Goal: Task Accomplishment & Management: Complete application form

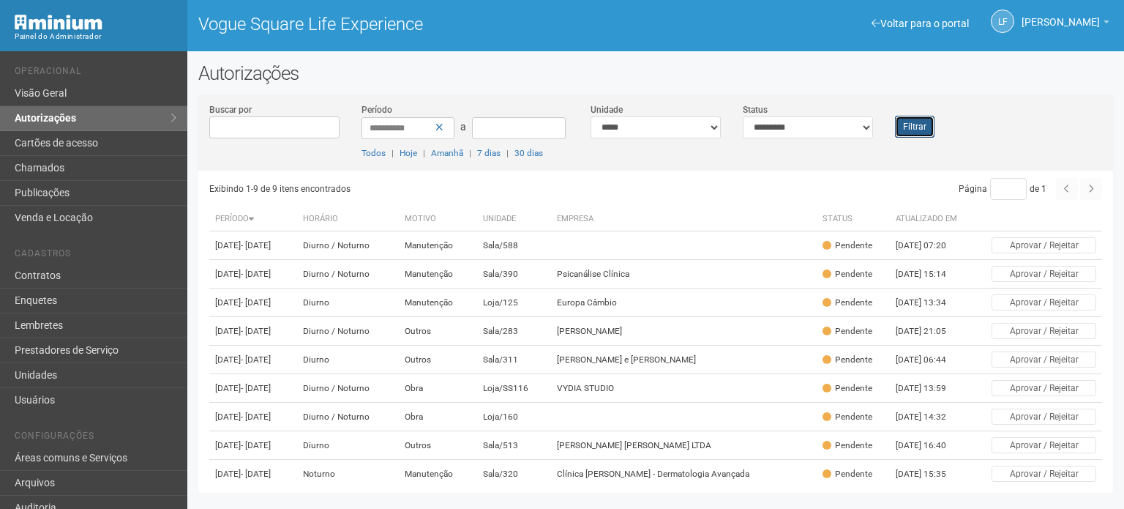
click at [921, 119] on button "Filtrar" at bounding box center [915, 127] width 40 height 22
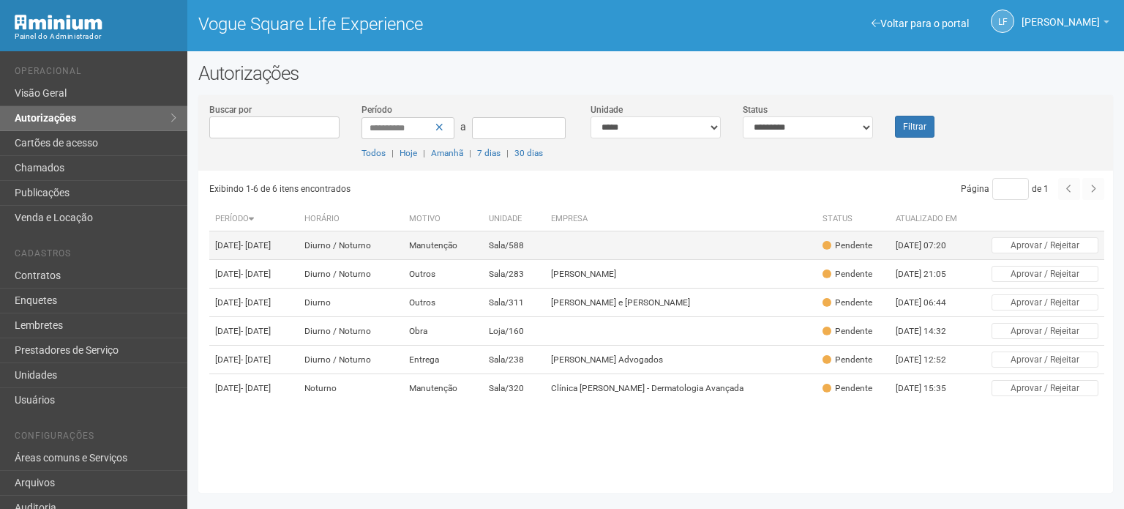
click at [545, 251] on td "Sala/588" at bounding box center [514, 245] width 62 height 29
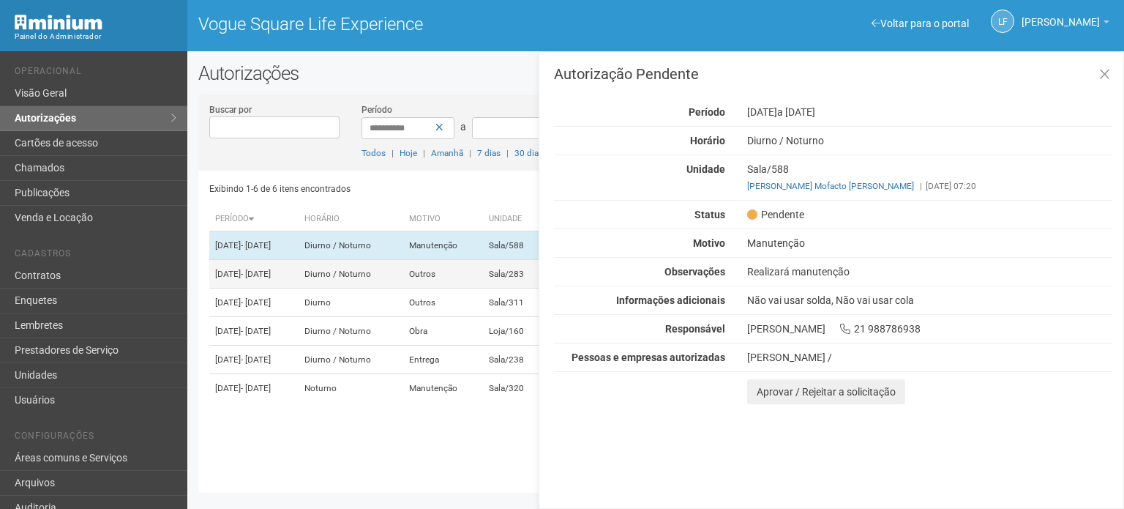
click at [403, 288] on td "Diurno / Noturno" at bounding box center [351, 274] width 104 height 29
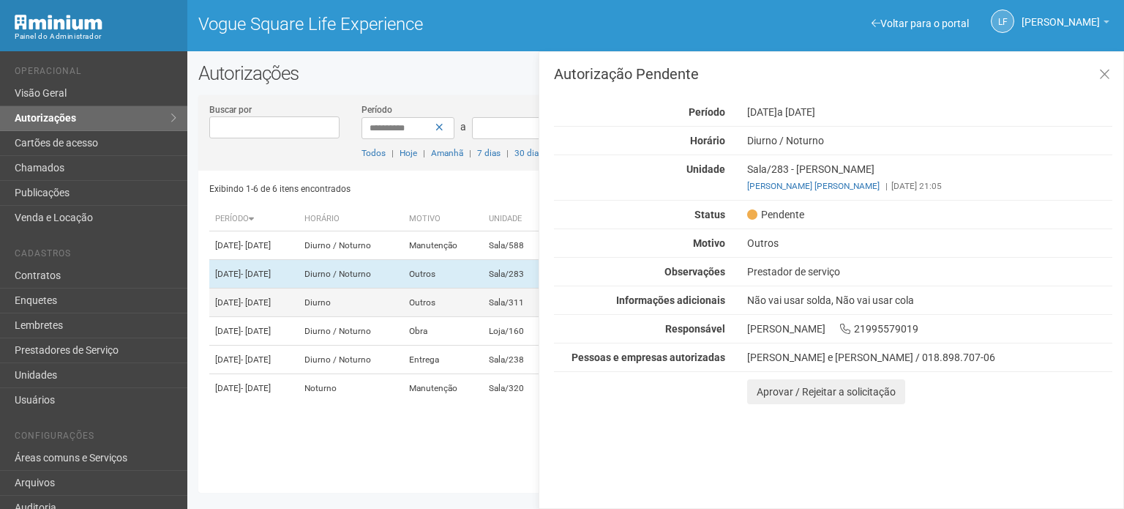
click at [403, 307] on td "Diurno" at bounding box center [351, 302] width 104 height 29
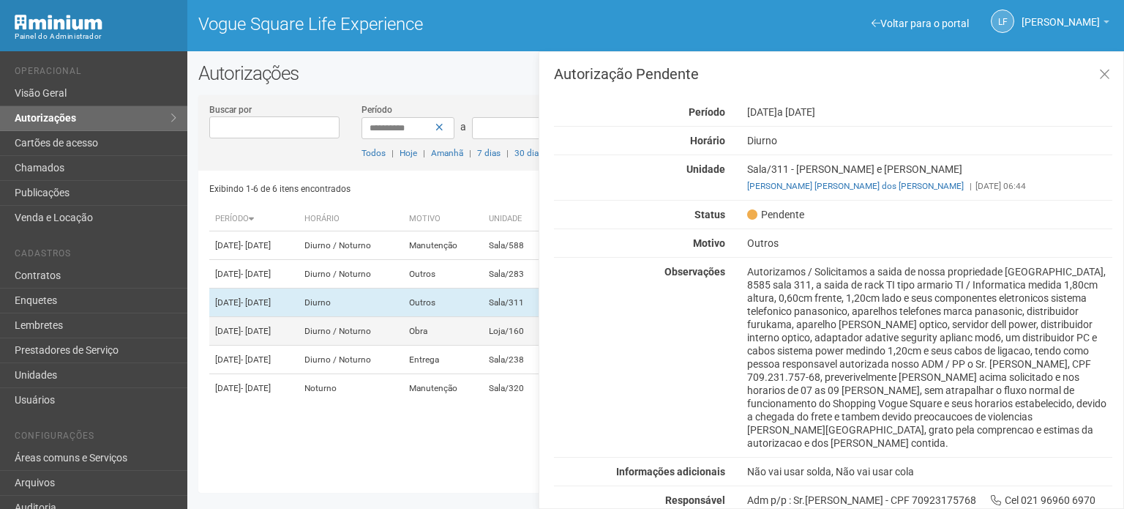
click at [403, 345] on td "Diurno / Noturno" at bounding box center [351, 331] width 104 height 29
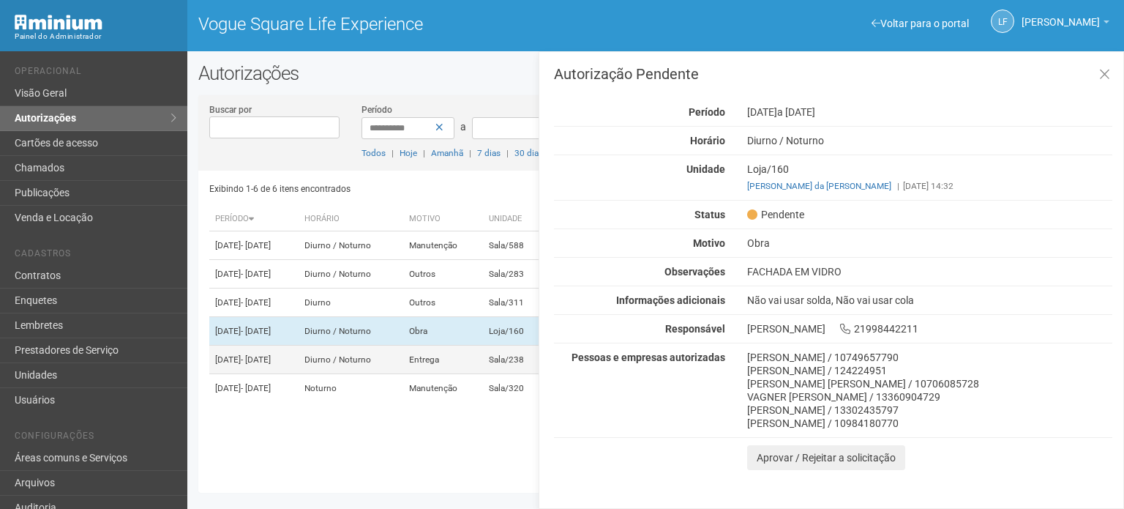
click at [403, 374] on td "Diurno / Noturno" at bounding box center [351, 359] width 104 height 29
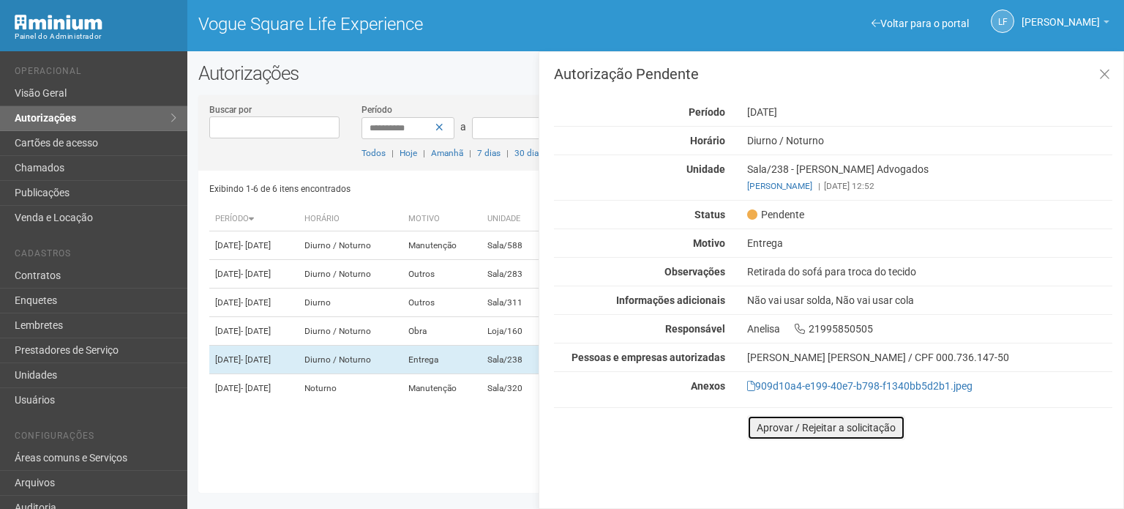
click at [771, 423] on button "Aprovar / Rejeitar a solicitação" at bounding box center [826, 427] width 158 height 25
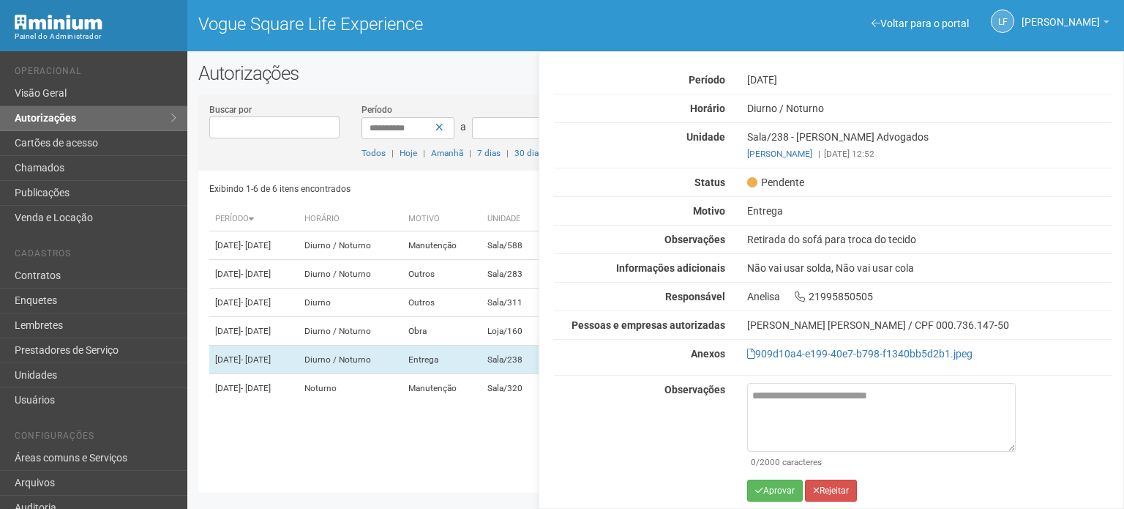
scroll to position [34, 0]
click at [771, 487] on button "Aprovar" at bounding box center [775, 489] width 56 height 22
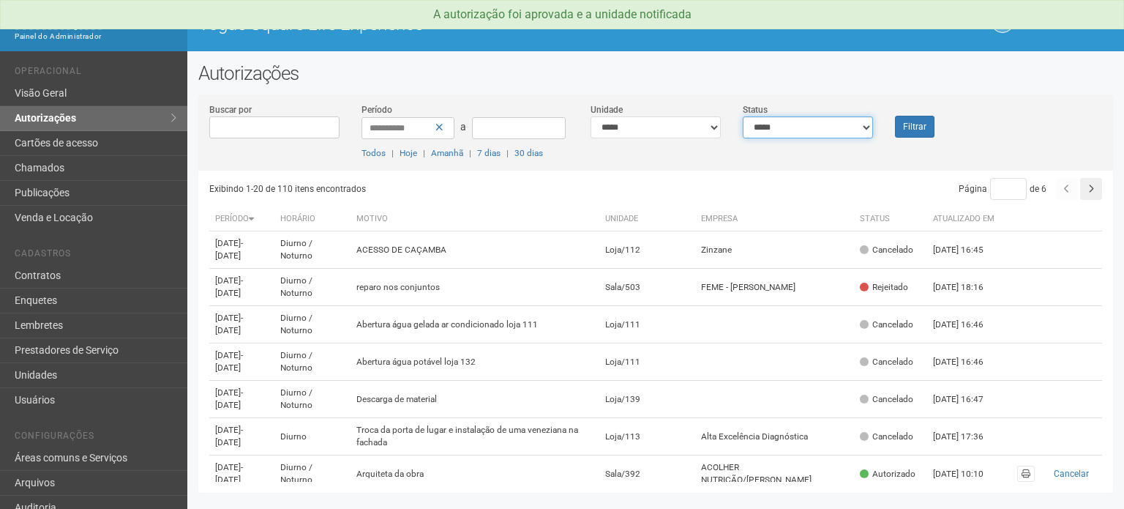
click at [846, 129] on select "**********" at bounding box center [808, 127] width 130 height 22
select select "*"
click at [743, 116] on select "**********" at bounding box center [808, 127] width 130 height 22
click at [902, 138] on div "**********" at bounding box center [655, 136] width 915 height 68
click at [909, 127] on button "Filtrar" at bounding box center [915, 127] width 40 height 22
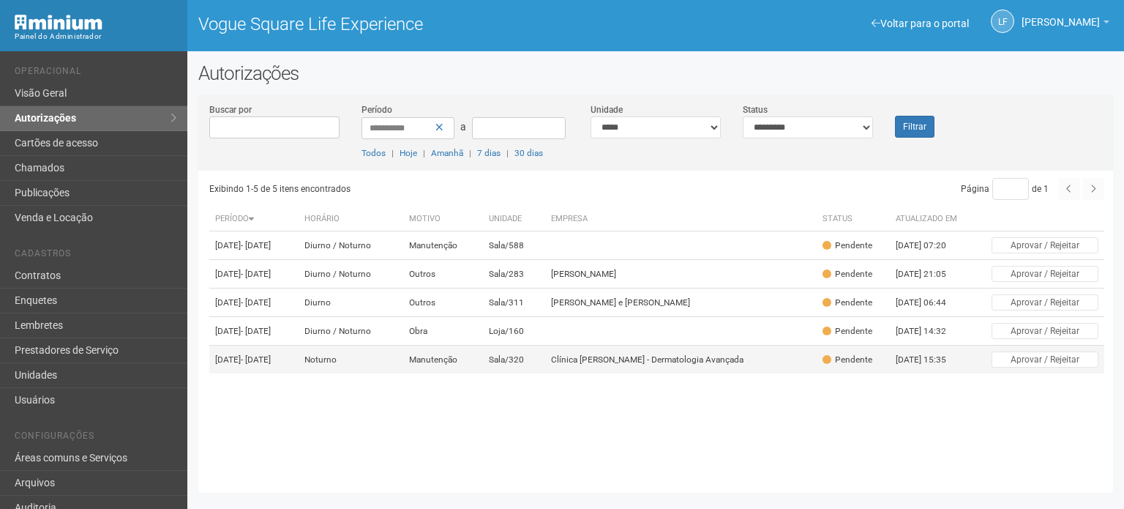
click at [525, 374] on td "Sala/320" at bounding box center [514, 359] width 62 height 29
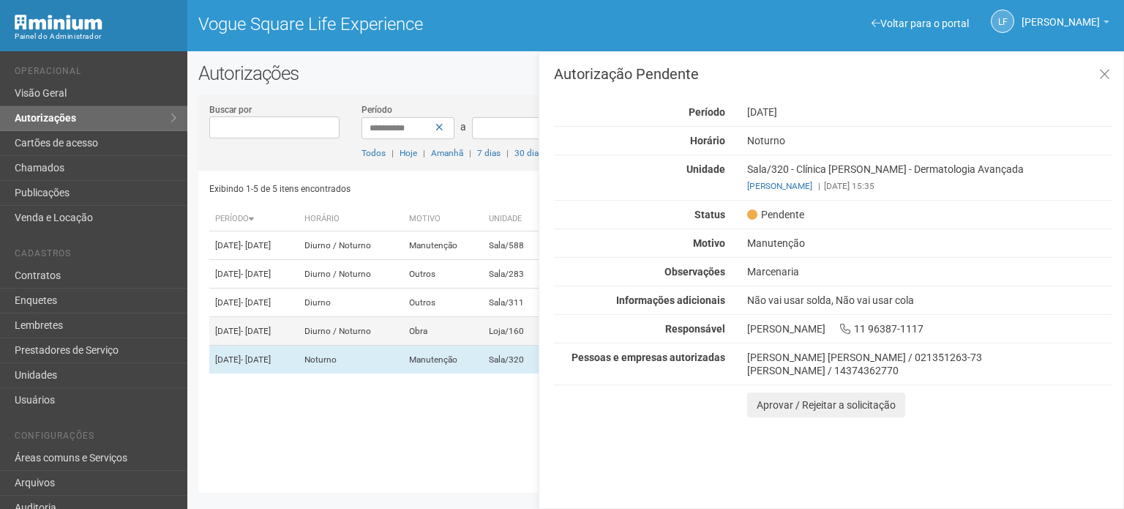
click at [403, 345] on td "Diurno / Noturno" at bounding box center [351, 331] width 104 height 29
